Goal: Browse casually

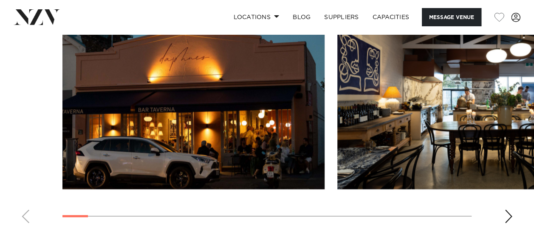
scroll to position [805, 0]
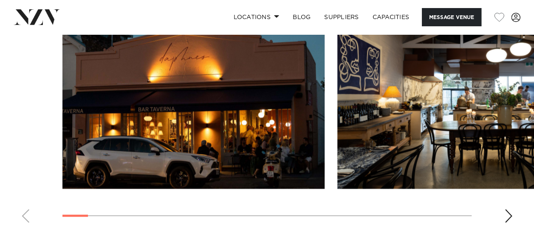
click at [512, 210] on div "Next slide" at bounding box center [508, 217] width 8 height 14
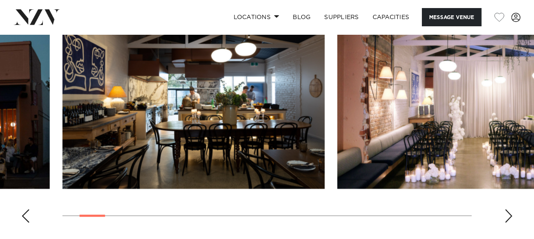
click at [512, 210] on div "Next slide" at bounding box center [508, 217] width 8 height 14
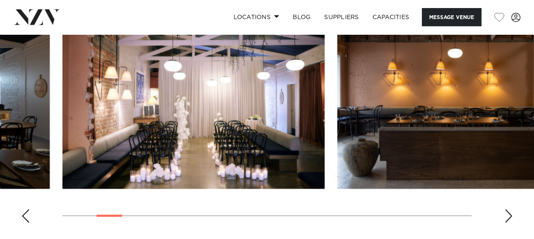
click at [512, 210] on div "Next slide" at bounding box center [508, 217] width 8 height 14
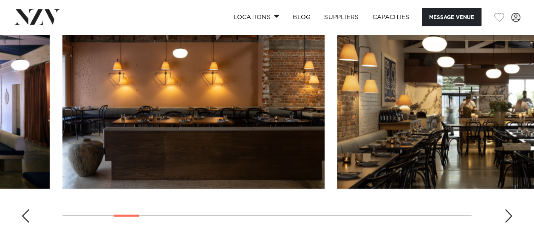
click at [512, 210] on div "Next slide" at bounding box center [508, 217] width 8 height 14
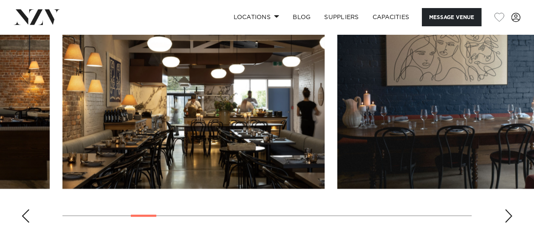
click at [512, 210] on div "Next slide" at bounding box center [508, 217] width 8 height 14
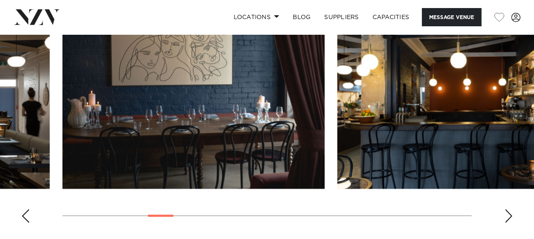
click at [512, 210] on div "Next slide" at bounding box center [508, 217] width 8 height 14
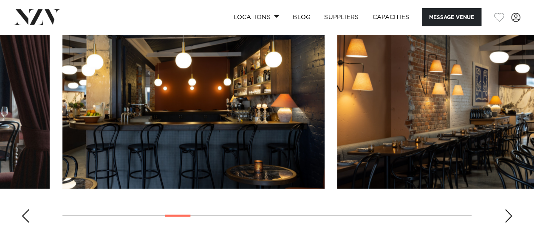
click at [512, 210] on div "Next slide" at bounding box center [508, 217] width 8 height 14
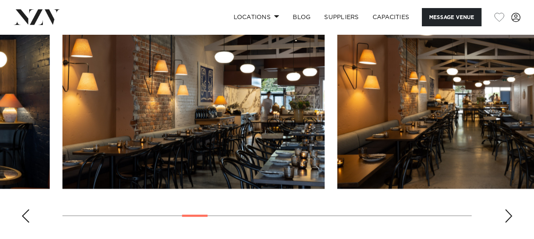
click at [512, 210] on div "Next slide" at bounding box center [508, 217] width 8 height 14
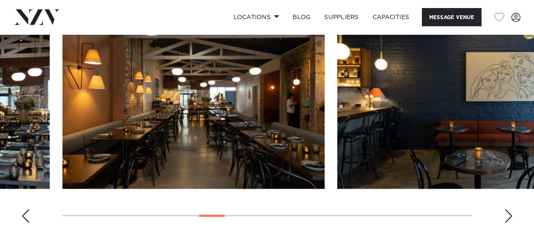
click at [512, 210] on div "Next slide" at bounding box center [508, 217] width 8 height 14
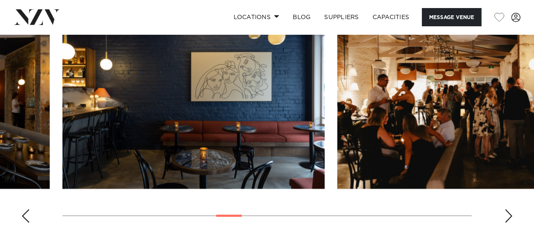
click at [512, 210] on div "Next slide" at bounding box center [508, 217] width 8 height 14
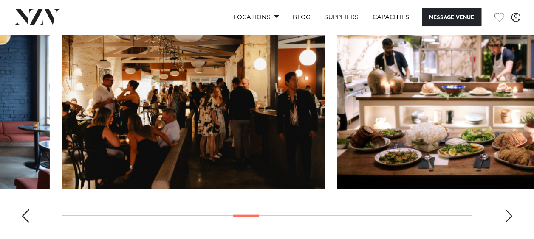
click at [512, 210] on div "Next slide" at bounding box center [508, 217] width 8 height 14
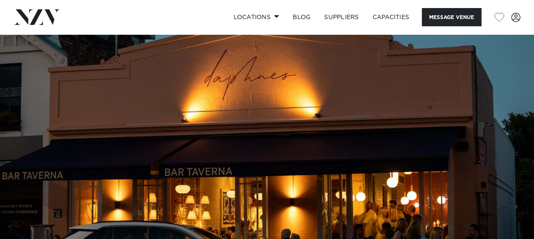
scroll to position [20, 0]
